Goal: Task Accomplishment & Management: Complete application form

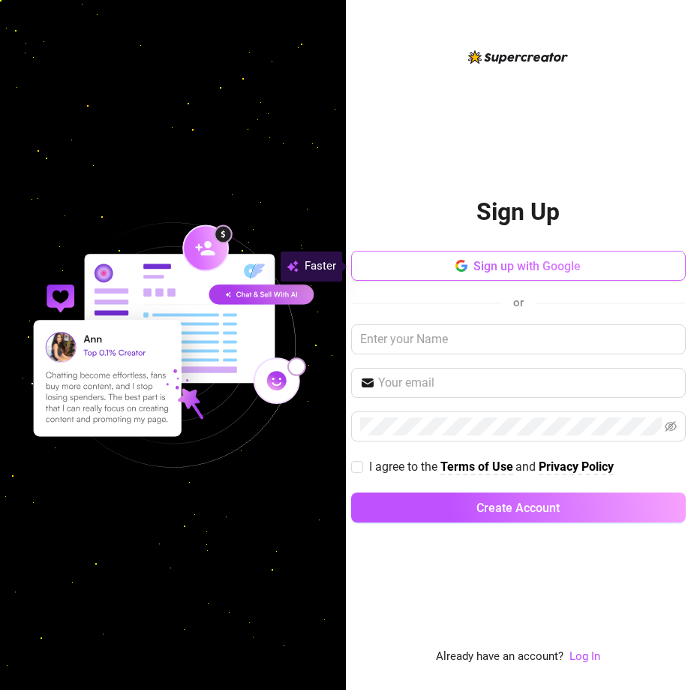
click at [537, 259] on span "Sign up with Google" at bounding box center [526, 266] width 107 height 14
click at [546, 268] on span "Sign up with Google" at bounding box center [526, 266] width 107 height 14
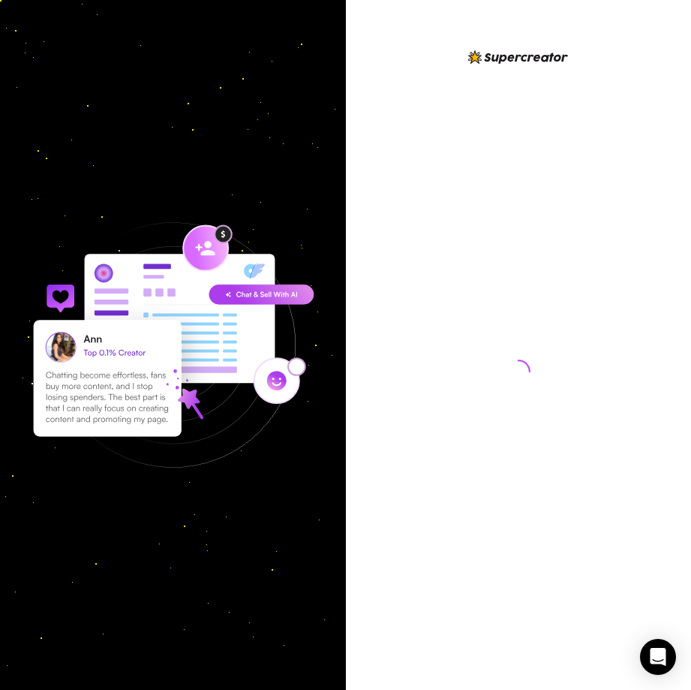
click at [528, 368] on icon "loading" at bounding box center [519, 371] width 24 height 24
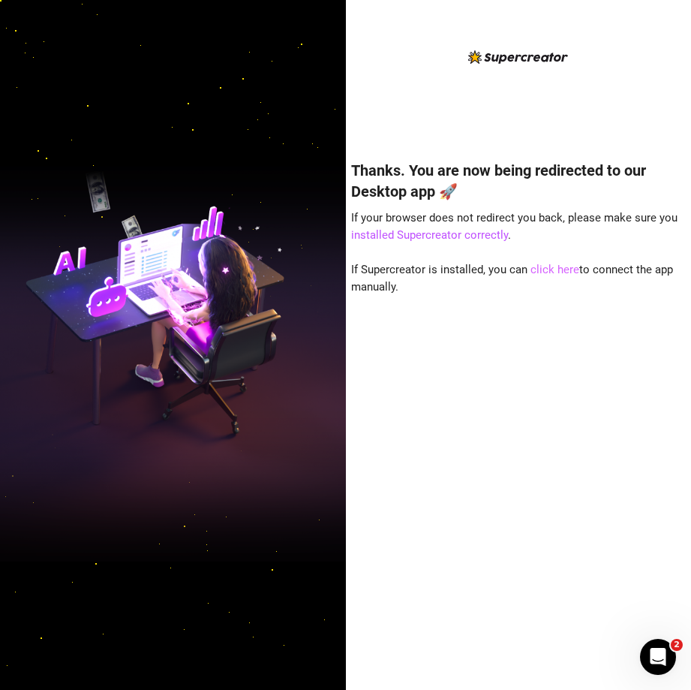
click at [558, 268] on link "click here" at bounding box center [555, 270] width 49 height 14
